Goal: Find specific page/section: Find specific page/section

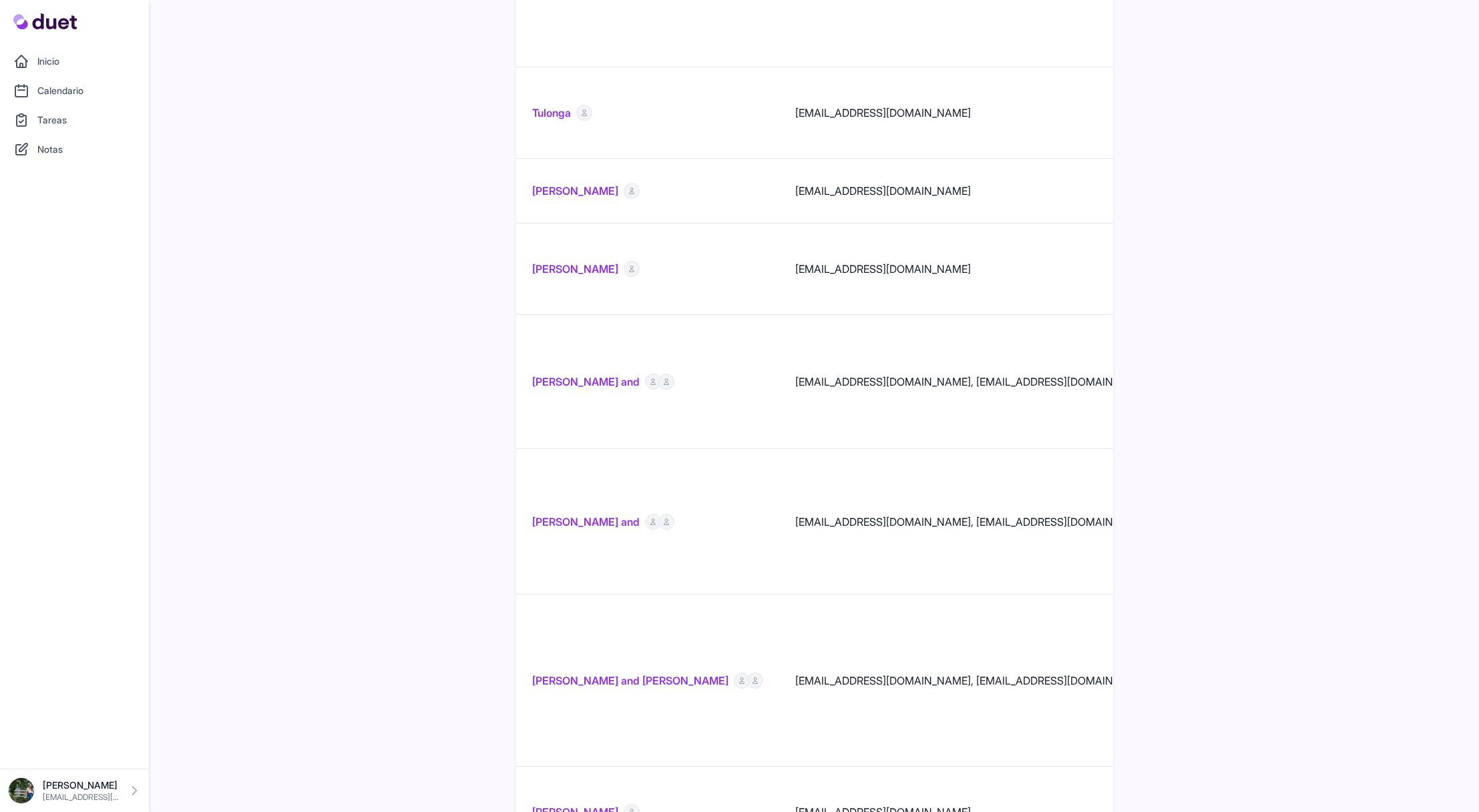
click at [85, 66] on link "Inicio" at bounding box center [75, 61] width 133 height 26
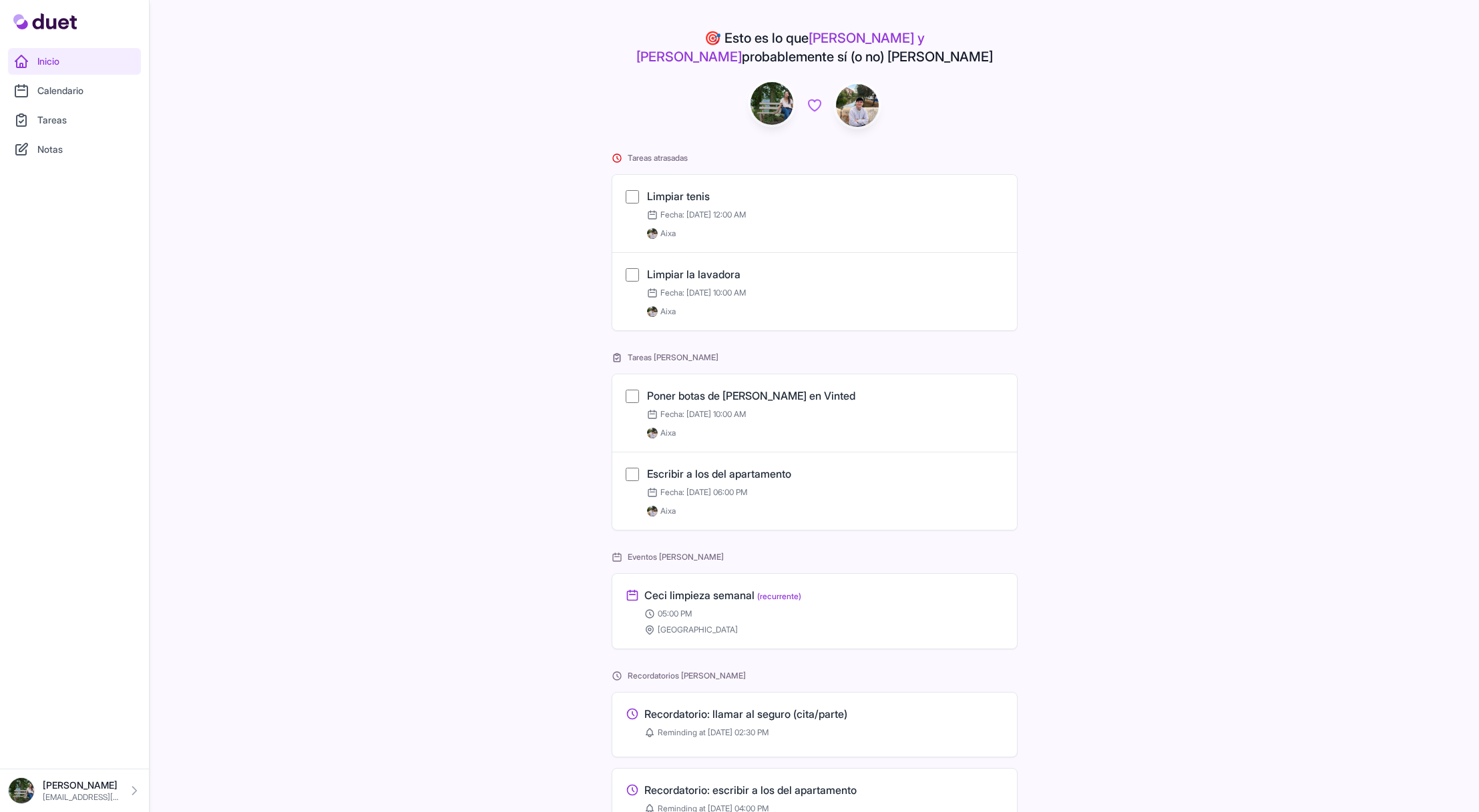
click at [81, 91] on link "Calendario" at bounding box center [75, 90] width 133 height 26
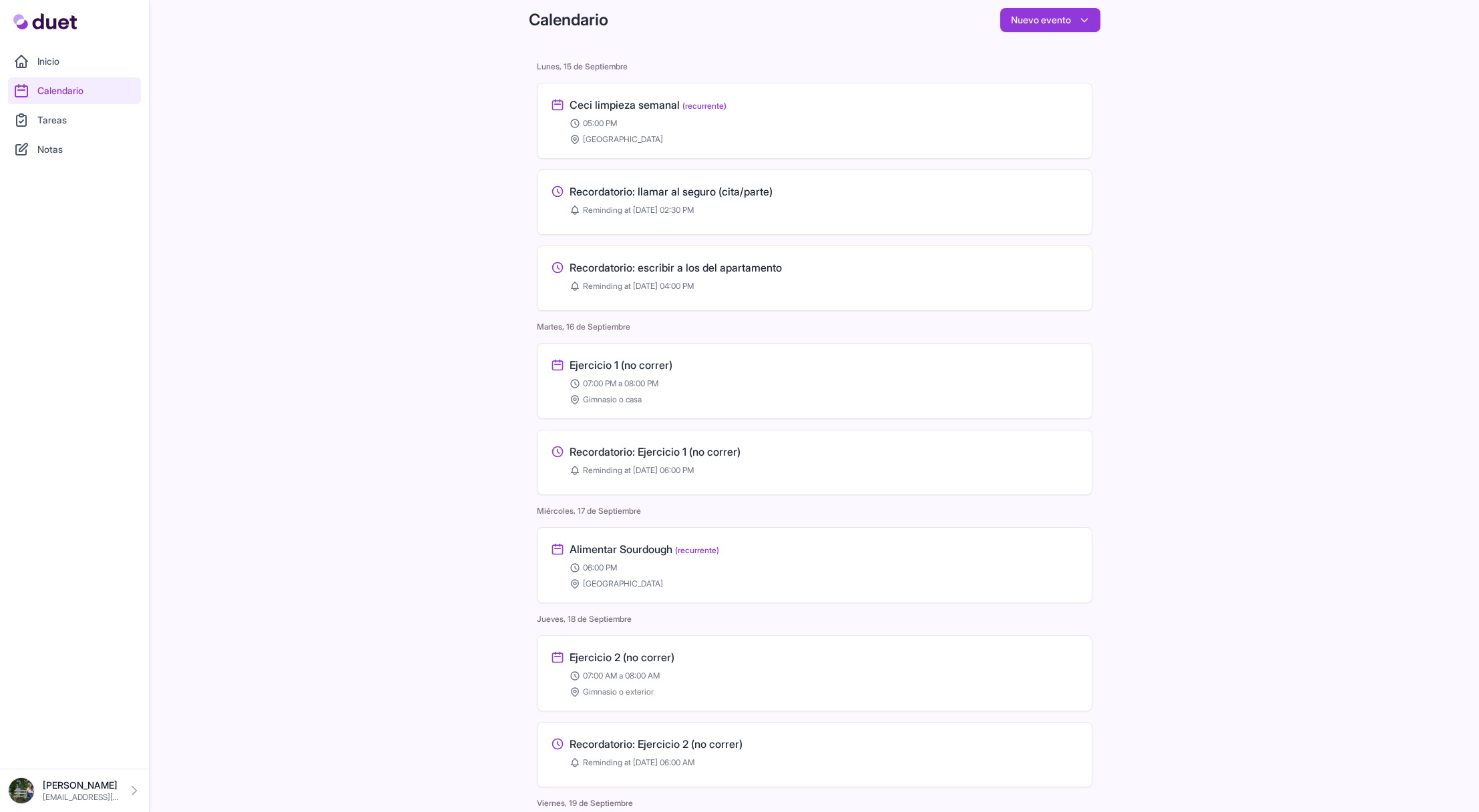
scroll to position [2, 0]
click at [57, 57] on link "Inicio" at bounding box center [75, 61] width 133 height 26
